Goal: Transaction & Acquisition: Download file/media

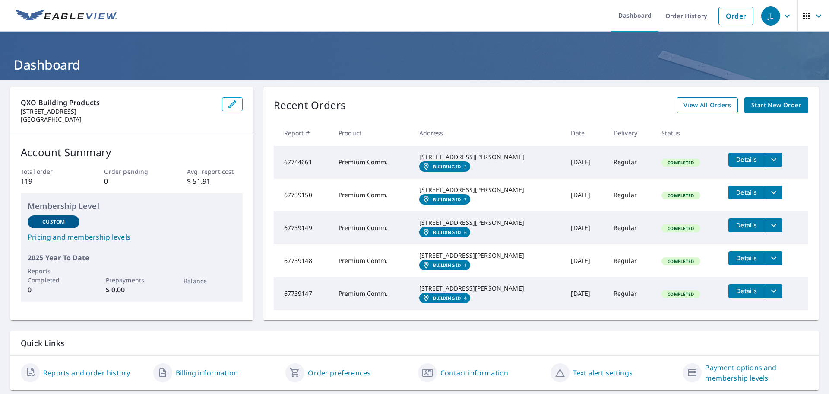
click at [702, 105] on span "View All Orders" at bounding box center [708, 105] width 48 height 11
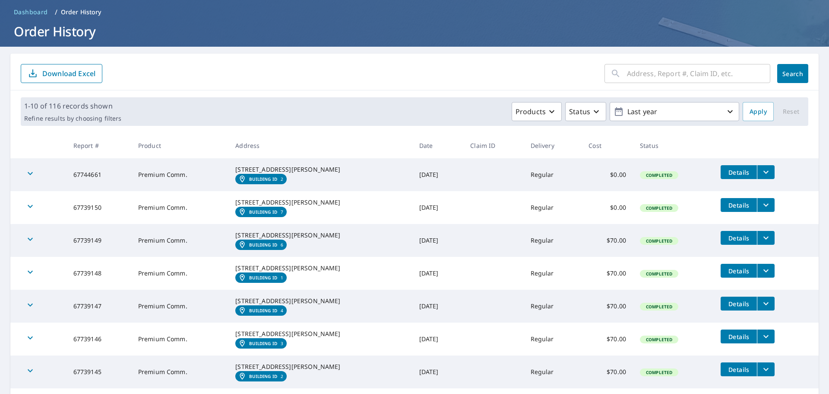
scroll to position [216, 0]
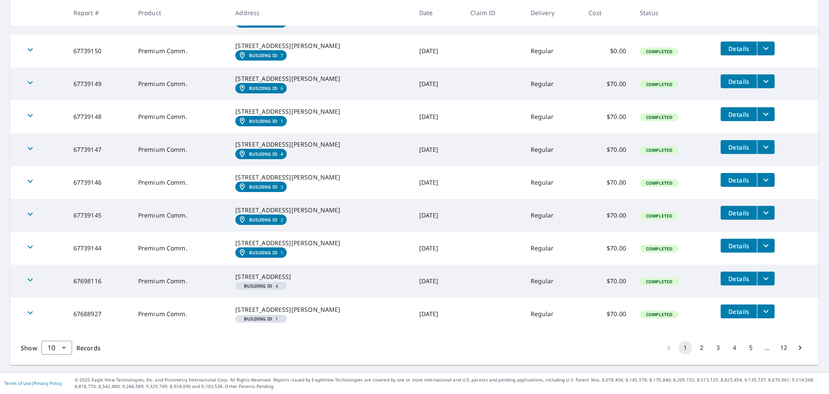
click at [764, 252] on button "filesDropdownBtn-67739144" at bounding box center [766, 245] width 18 height 14
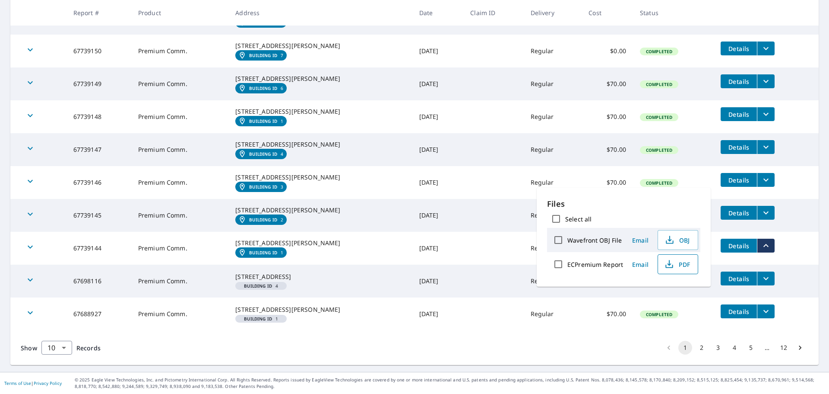
click at [673, 264] on icon "button" at bounding box center [669, 264] width 10 height 10
click at [761, 218] on icon "filesDropdownBtn-67739145" at bounding box center [766, 212] width 10 height 10
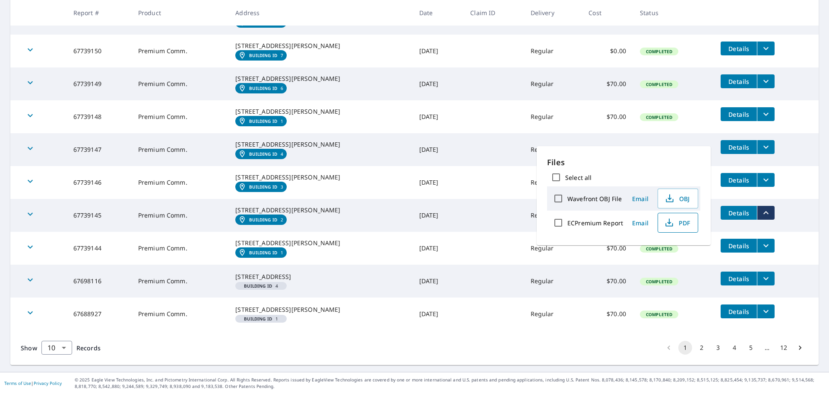
click at [666, 225] on icon "button" at bounding box center [669, 222] width 10 height 10
click at [763, 187] on button "filesDropdownBtn-67739146" at bounding box center [766, 180] width 18 height 14
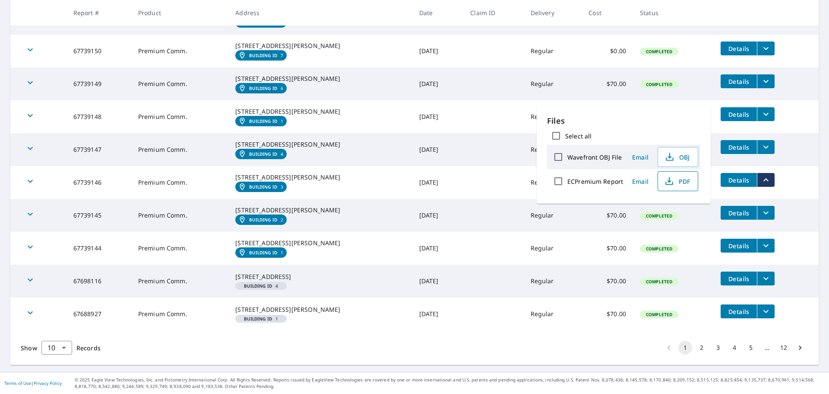
click at [679, 182] on span "PDF" at bounding box center [678, 181] width 28 height 10
click at [761, 152] on icon "filesDropdownBtn-67739147" at bounding box center [766, 147] width 10 height 10
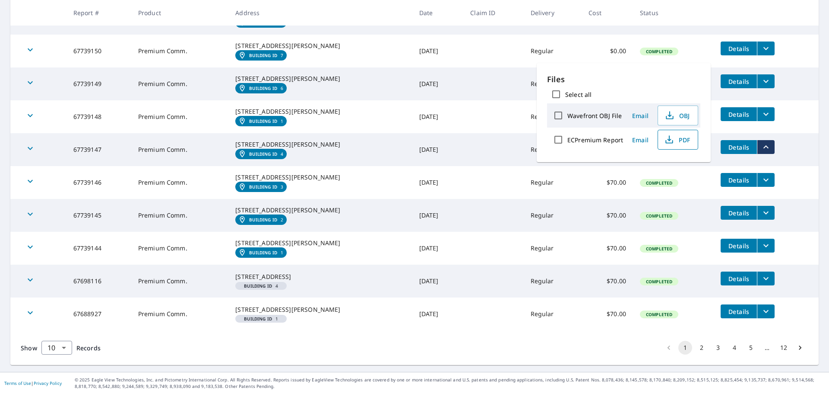
click at [671, 141] on icon "button" at bounding box center [669, 139] width 10 height 10
click at [761, 113] on icon "filesDropdownBtn-67739148" at bounding box center [766, 114] width 10 height 10
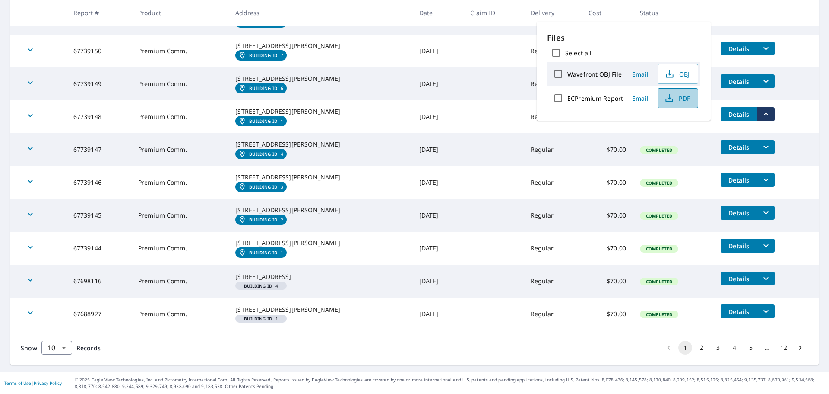
click at [673, 99] on icon "button" at bounding box center [669, 98] width 10 height 10
click at [759, 78] on button "filesDropdownBtn-67739149" at bounding box center [766, 81] width 18 height 14
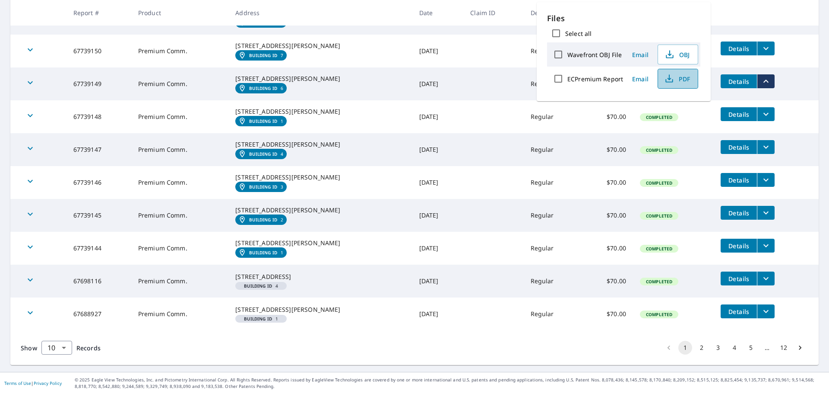
click at [688, 84] on button "PDF" at bounding box center [678, 79] width 41 height 20
click at [761, 43] on icon "filesDropdownBtn-67739150" at bounding box center [766, 48] width 10 height 10
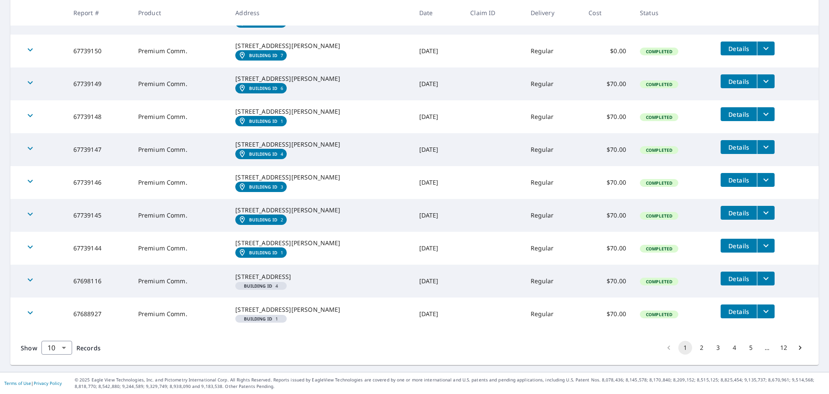
click at [764, 47] on icon "filesDropdownBtn-67739150" at bounding box center [766, 48] width 5 height 3
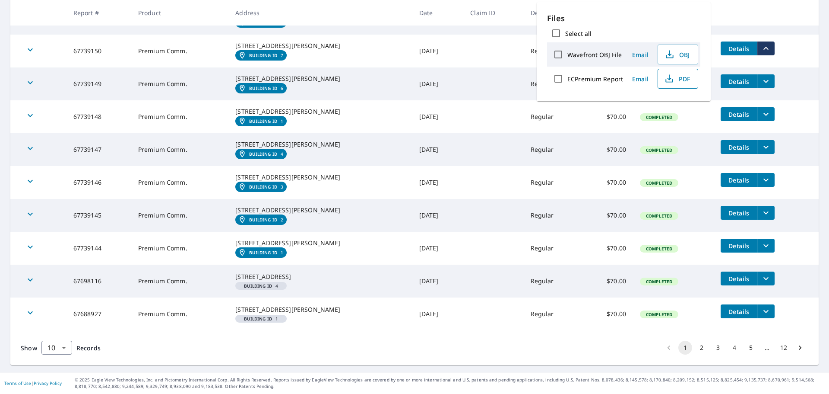
click at [675, 75] on span "PDF" at bounding box center [678, 78] width 28 height 10
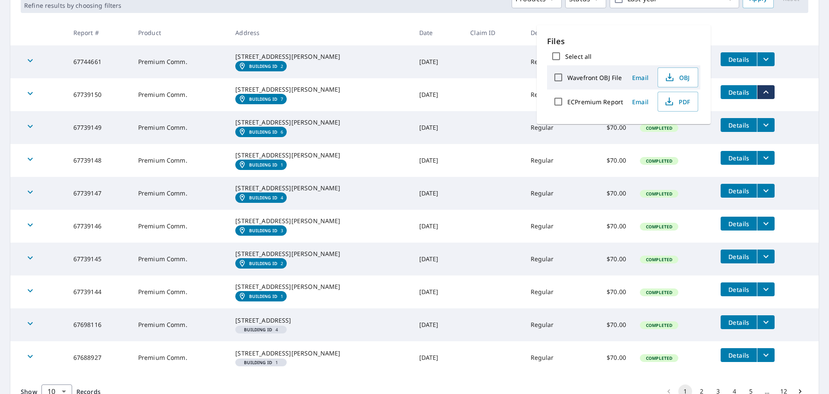
scroll to position [130, 0]
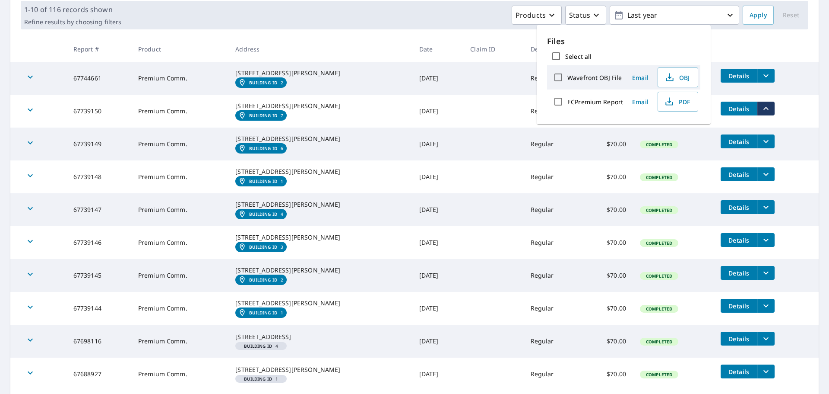
click at [764, 73] on button "filesDropdownBtn-67744661" at bounding box center [766, 76] width 18 height 14
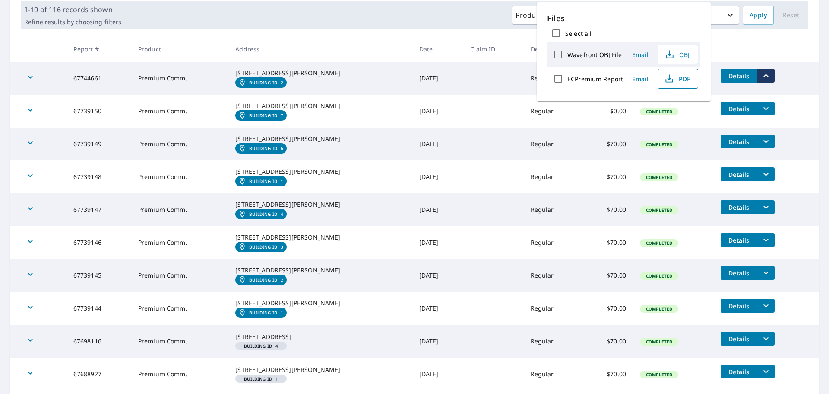
click at [684, 79] on span "PDF" at bounding box center [678, 78] width 28 height 10
